Goal: Transaction & Acquisition: Purchase product/service

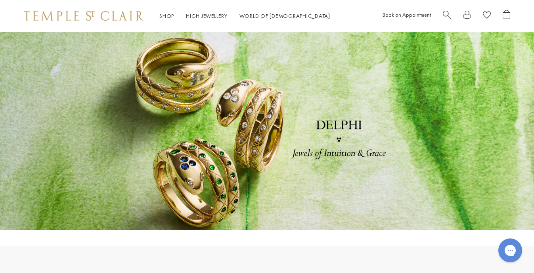
click at [266, 155] on link at bounding box center [267, 131] width 534 height 198
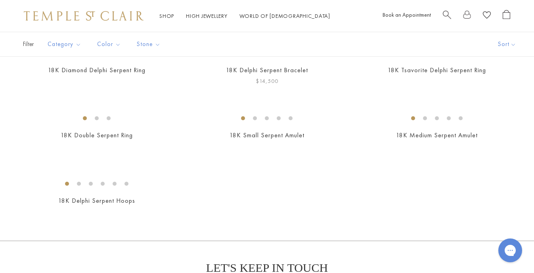
scroll to position [88, 0]
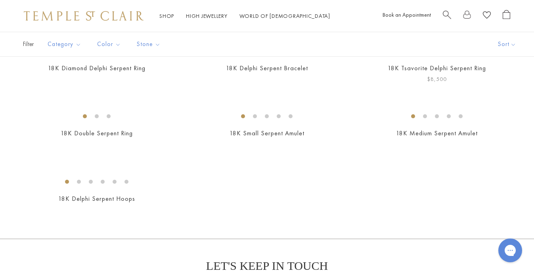
click at [0, 0] on img at bounding box center [0, 0] width 0 height 0
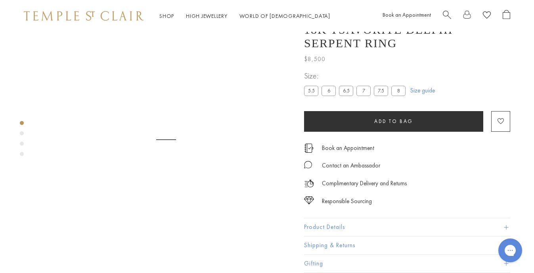
scroll to position [32, 0]
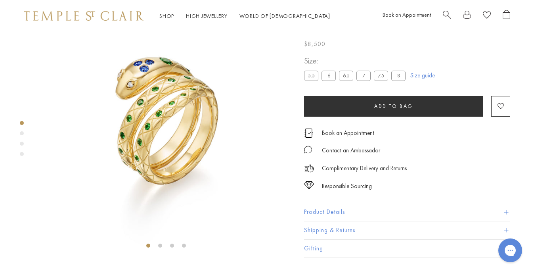
click at [148, 103] on img at bounding box center [166, 126] width 252 height 252
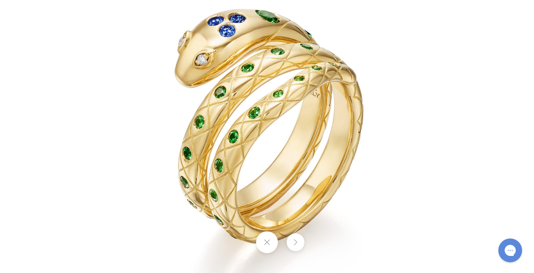
click at [214, 131] on img at bounding box center [267, 136] width 464 height 464
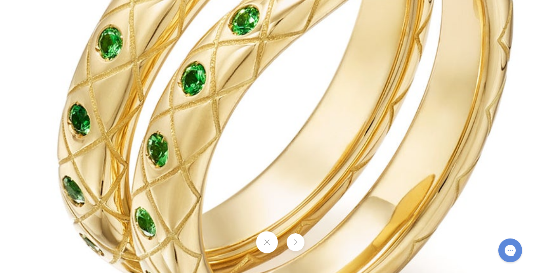
click at [265, 245] on button at bounding box center [267, 242] width 22 height 22
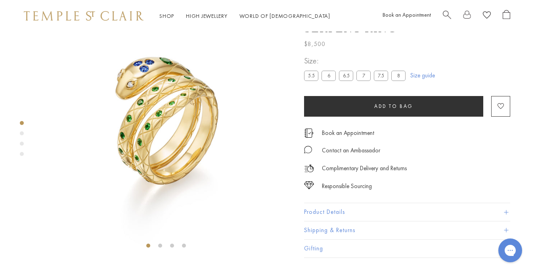
scroll to position [44, 2]
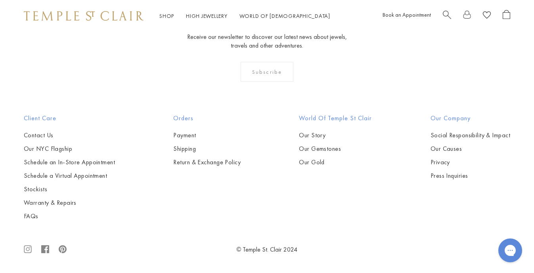
scroll to position [476, 0]
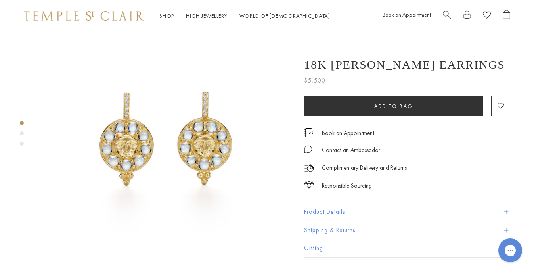
scroll to position [32, 2]
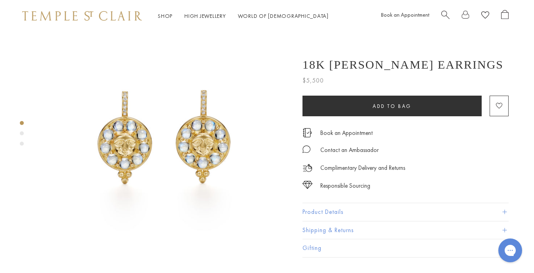
click at [22, 133] on div "Product gallery navigation" at bounding box center [22, 133] width 4 height 4
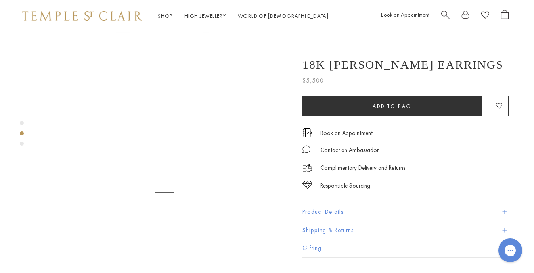
scroll to position [252, 2]
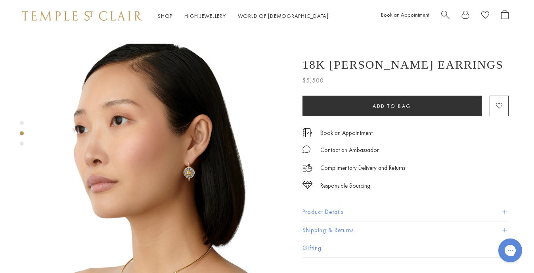
click at [164, 120] on img at bounding box center [164, 170] width 252 height 252
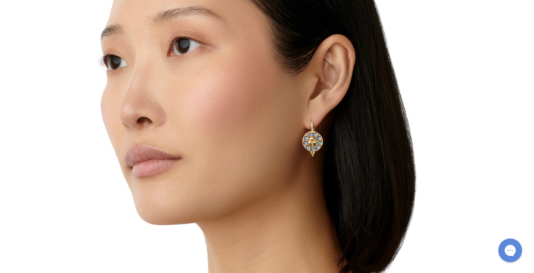
click at [164, 120] on div at bounding box center [267, 136] width 534 height 273
click at [287, 175] on img at bounding box center [267, 136] width 464 height 464
